Goal: Task Accomplishment & Management: Manage account settings

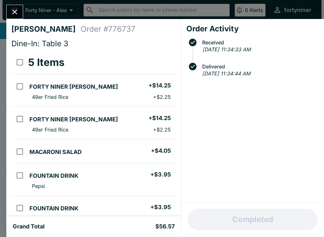
click at [15, 6] on button "Close" at bounding box center [15, 12] width 16 height 14
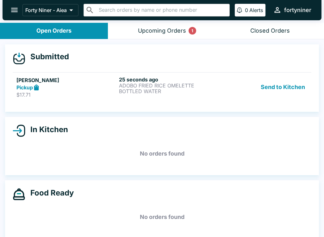
click at [144, 97] on div "25 seconds ago ADOBO FRIED RICE OMELETTE BOTTLED WATER" at bounding box center [169, 87] width 100 height 22
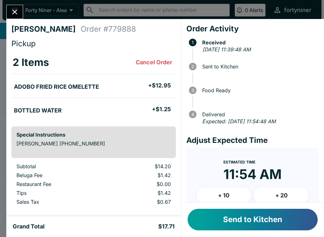
click at [253, 219] on button "Send to Kitchen" at bounding box center [253, 220] width 130 height 22
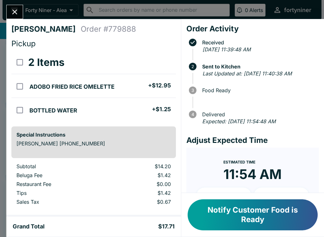
click at [12, 11] on icon "Close" at bounding box center [14, 12] width 9 height 9
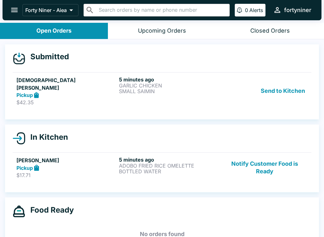
click at [143, 76] on link "[PERSON_NAME] Pickup $42.35 5 minutes ago GARLIC CHICKEN SMALL SAIMIN Send to K…" at bounding box center [162, 90] width 299 height 37
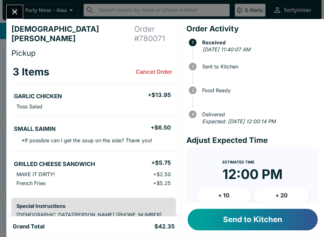
click at [156, 91] on li "GARLIC CHICKEN + $13.95" at bounding box center [93, 95] width 165 height 13
click at [222, 223] on button "Send to Kitchen" at bounding box center [253, 220] width 130 height 22
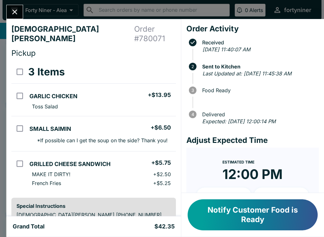
click at [16, 17] on button "Close" at bounding box center [15, 12] width 16 height 14
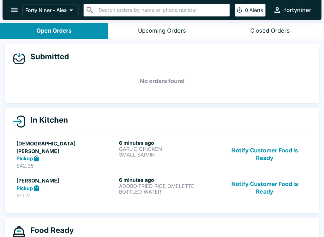
click at [16, 8] on icon "open drawer" at bounding box center [14, 10] width 7 height 4
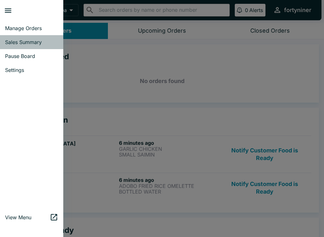
click at [24, 36] on link "Sales Summary" at bounding box center [31, 42] width 63 height 14
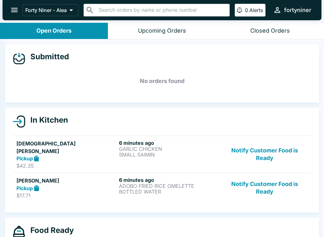
select select "03:00"
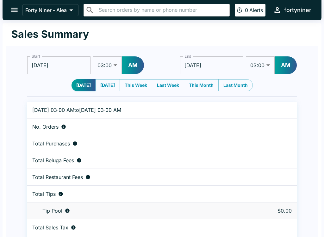
click at [11, 7] on icon "open drawer" at bounding box center [14, 10] width 9 height 9
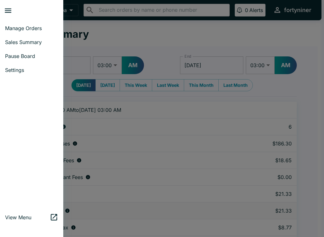
click at [120, 112] on div at bounding box center [162, 118] width 324 height 237
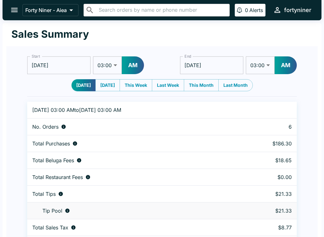
click at [11, 10] on icon "open drawer" at bounding box center [14, 10] width 7 height 4
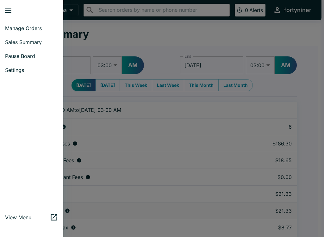
click at [12, 22] on link "Manage Orders" at bounding box center [31, 28] width 63 height 14
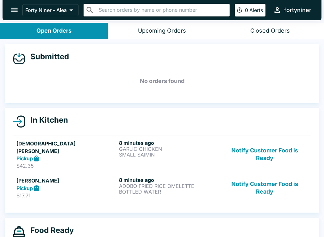
click at [264, 190] on button "Notify Customer Food is Ready" at bounding box center [265, 188] width 86 height 22
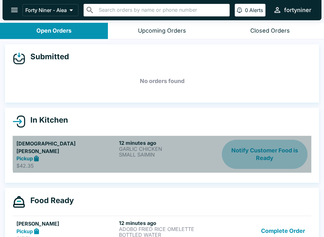
click at [289, 142] on button "Notify Customer Food is Ready" at bounding box center [265, 154] width 86 height 29
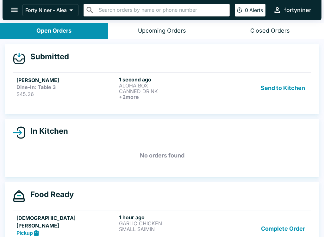
click at [143, 87] on p "ALOHA BOX" at bounding box center [169, 86] width 100 height 6
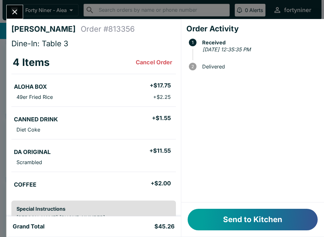
click at [230, 225] on button "Send to Kitchen" at bounding box center [253, 220] width 130 height 22
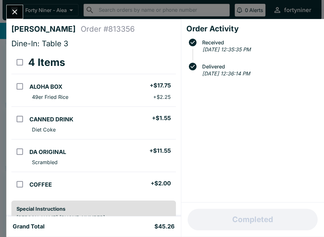
click at [16, 8] on icon "Close" at bounding box center [14, 12] width 9 height 9
